Goal: Task Accomplishment & Management: Manage account settings

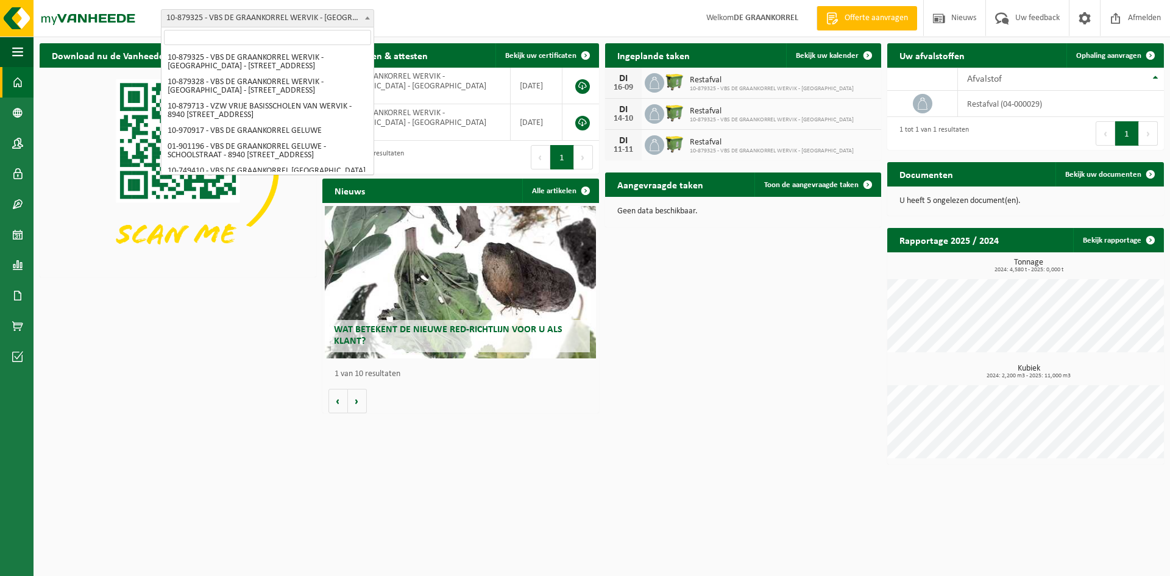
click at [366, 19] on b at bounding box center [367, 17] width 5 height 3
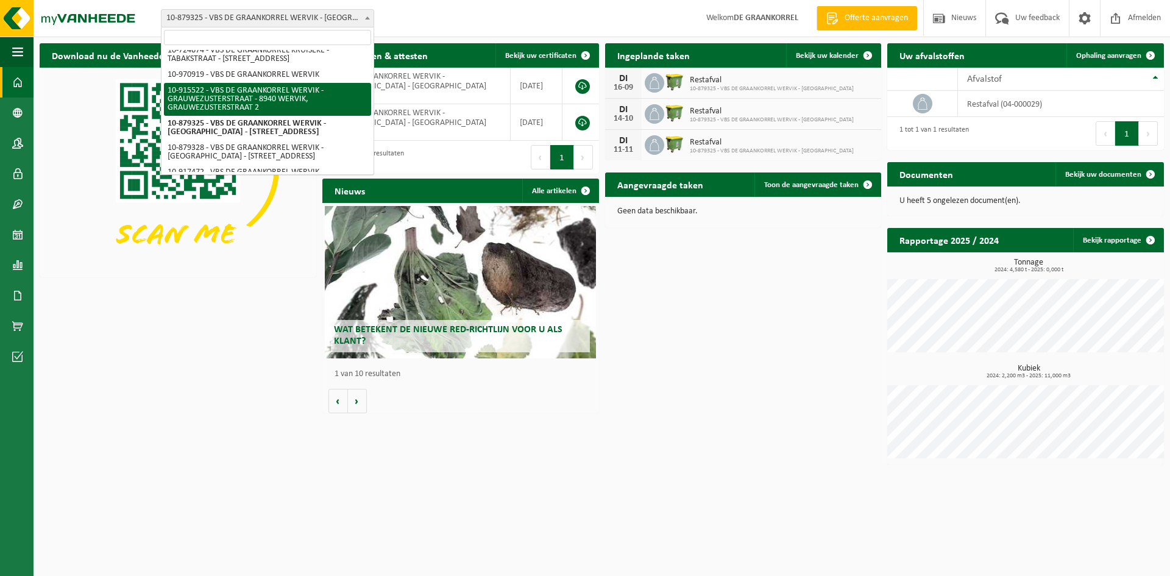
select select "127050"
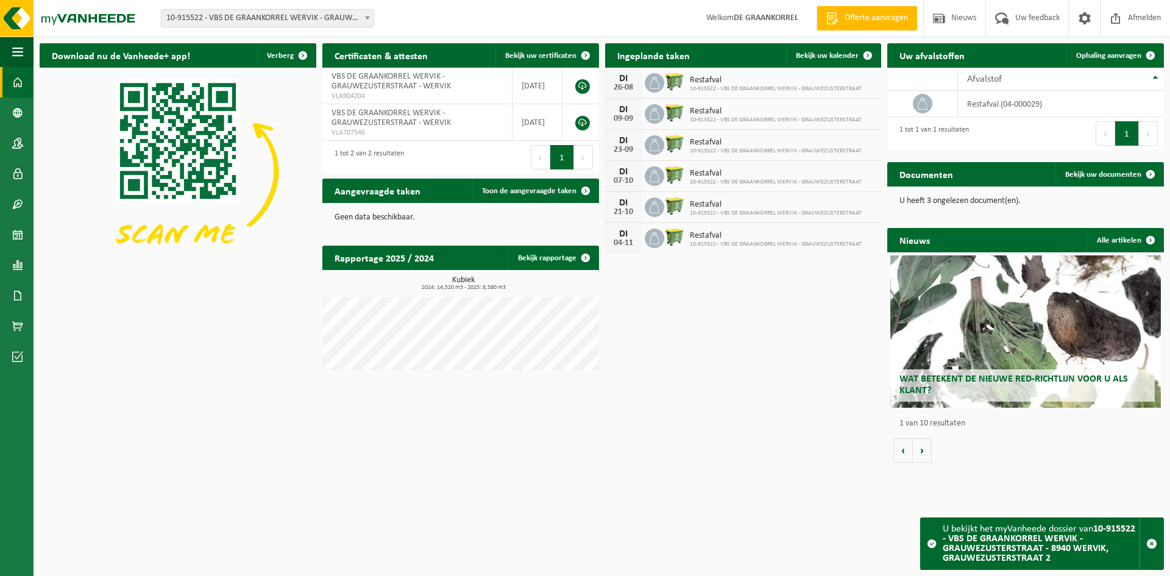
drag, startPoint x: 370, startPoint y: 18, endPoint x: 366, endPoint y: 26, distance: 9.3
click at [370, 17] on span at bounding box center [367, 18] width 12 height 16
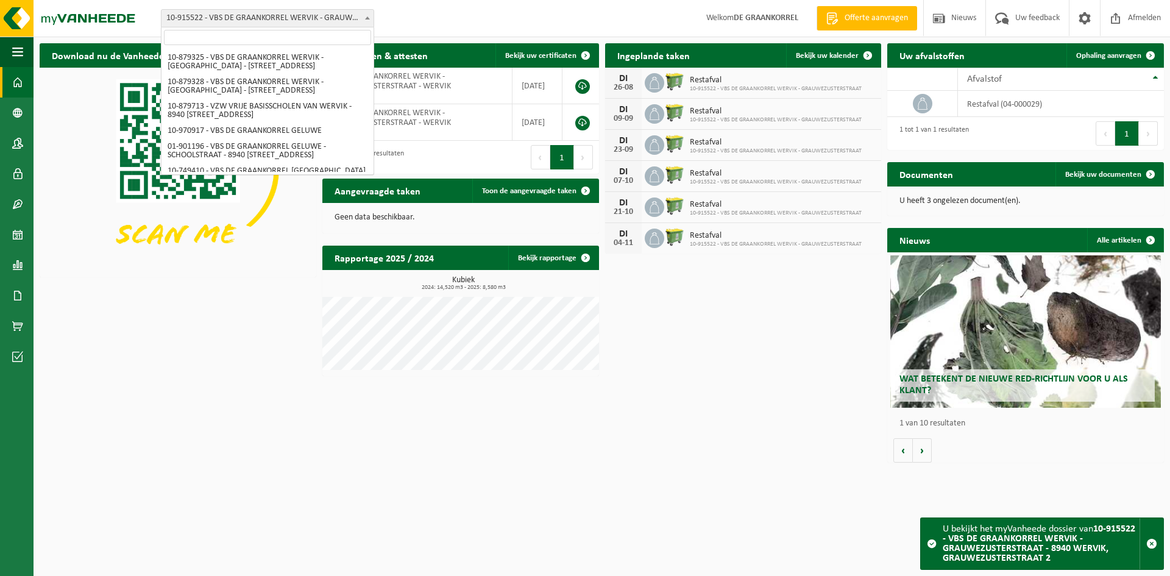
scroll to position [284, 0]
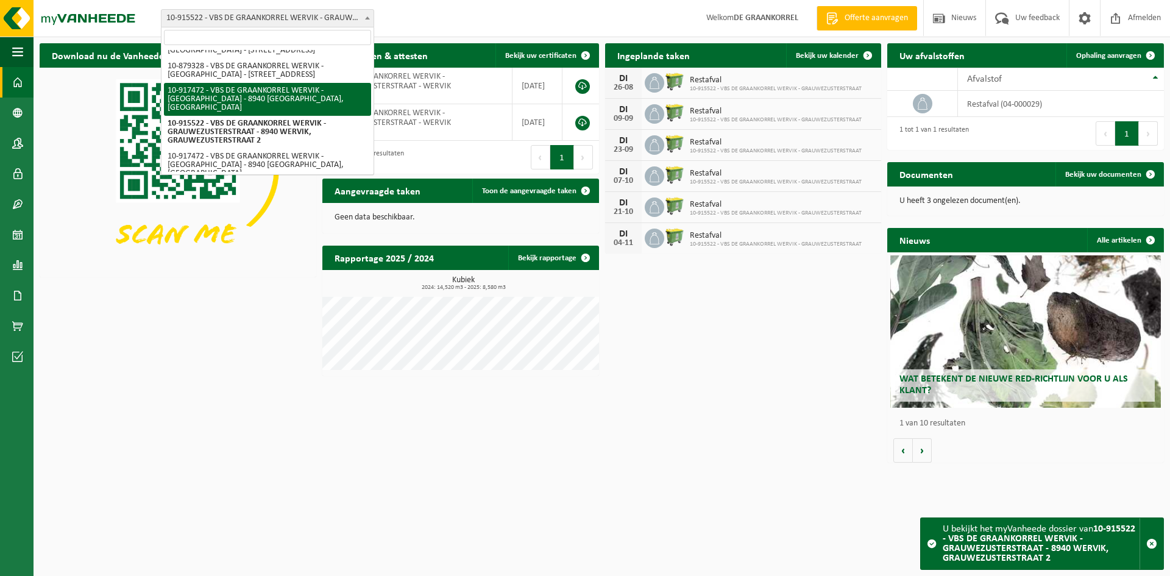
select select "128044"
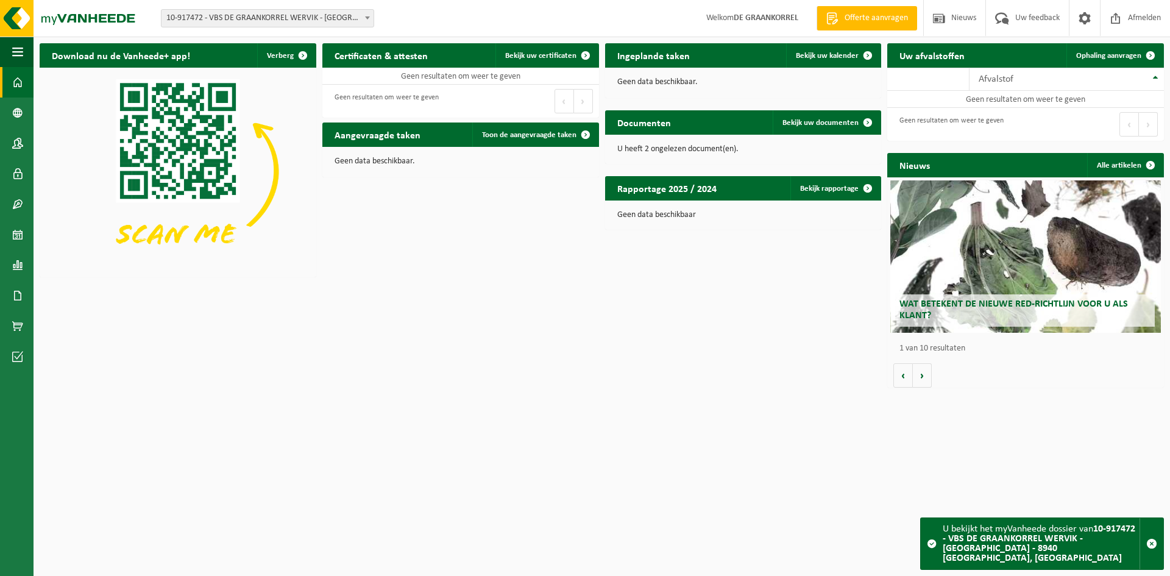
click at [370, 16] on span at bounding box center [367, 18] width 12 height 16
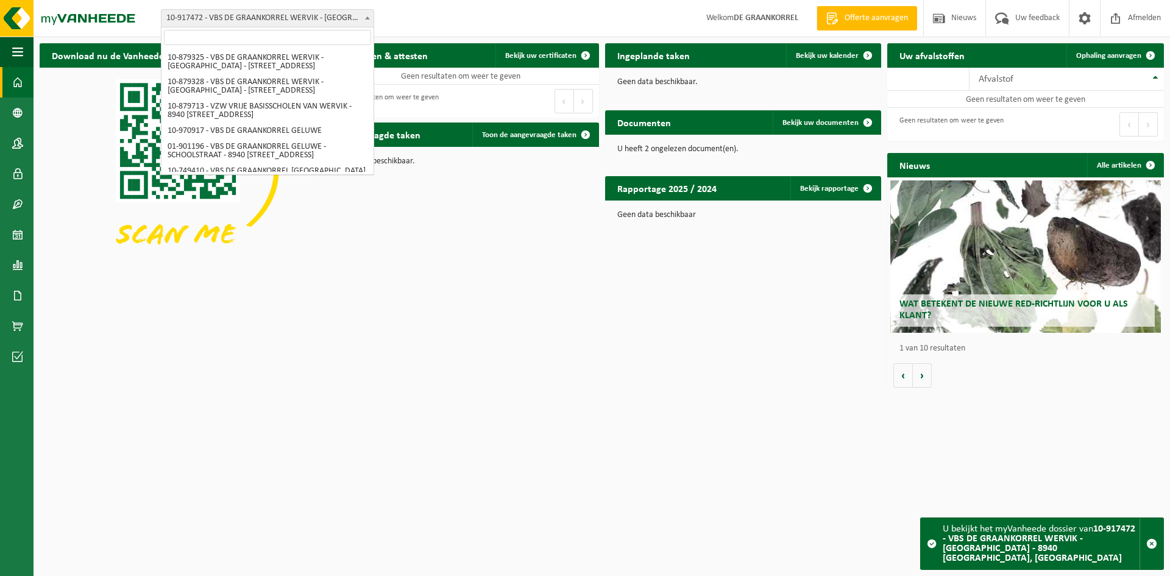
scroll to position [285, 0]
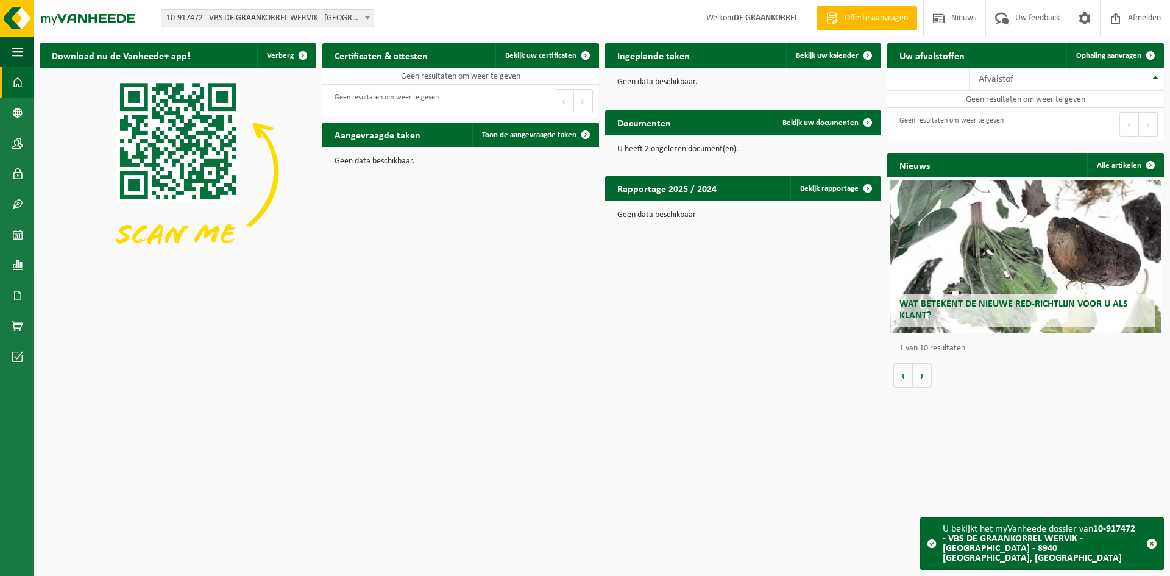
click at [374, 18] on form "10-879325 - VBS DE GRAANKORREL [GEOGRAPHIC_DATA] - [GEOGRAPHIC_DATA] - [GEOGRAP…" at bounding box center [273, 18] width 225 height 7
click at [367, 17] on b at bounding box center [367, 17] width 5 height 3
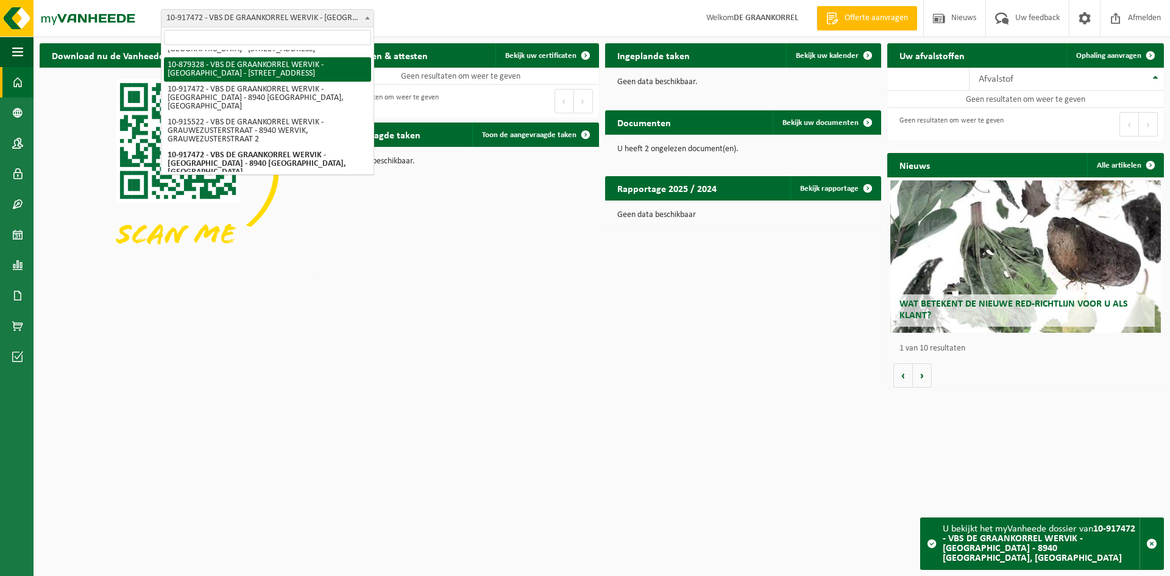
select select "108862"
